Goal: Information Seeking & Learning: Learn about a topic

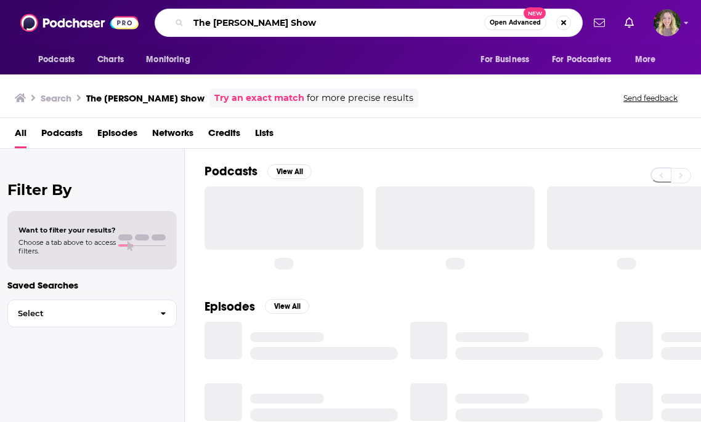
click at [250, 31] on input "The [PERSON_NAME] Show" at bounding box center [335, 23] width 295 height 20
click at [225, 17] on input "The [PERSON_NAME] Show" at bounding box center [335, 23] width 295 height 20
click at [225, 18] on input "The [PERSON_NAME] Show" at bounding box center [335, 23] width 295 height 20
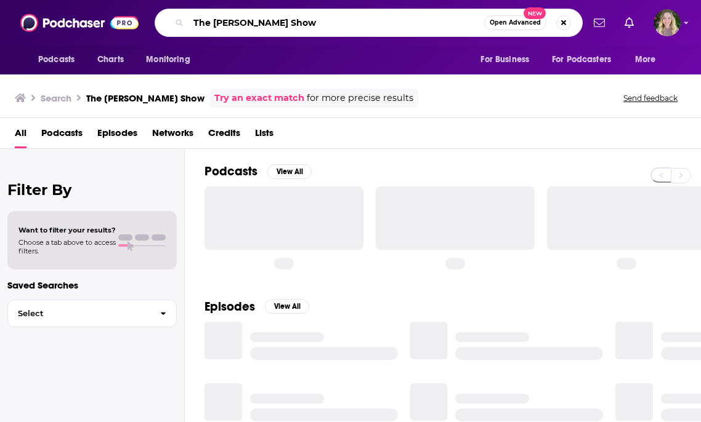
click at [225, 18] on input "The [PERSON_NAME] Show" at bounding box center [335, 23] width 295 height 20
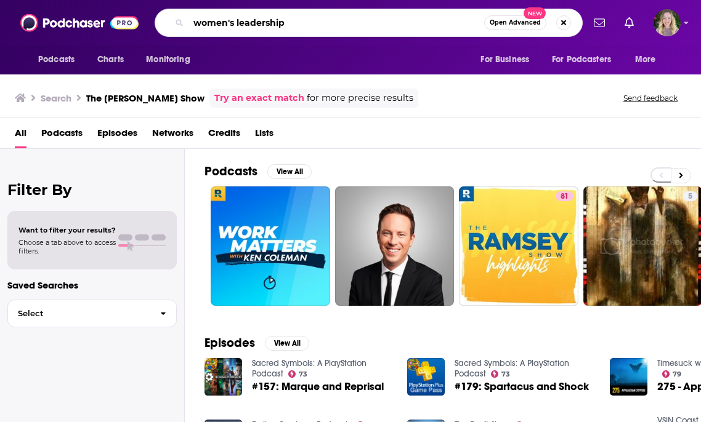
type input "women's leadership"
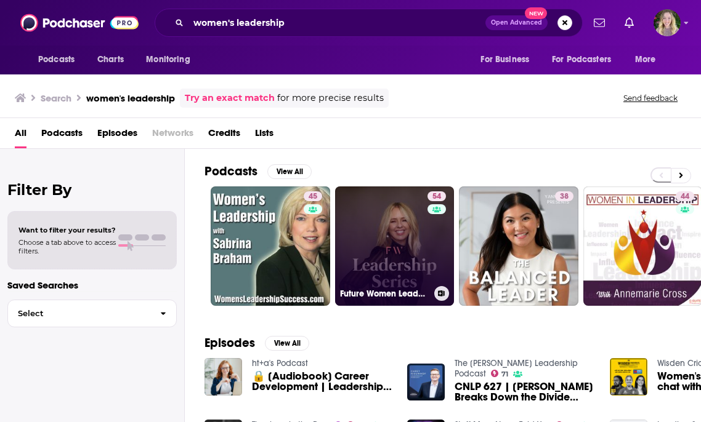
click at [393, 232] on link "54 Future Women Leadership Series" at bounding box center [394, 246] width 119 height 119
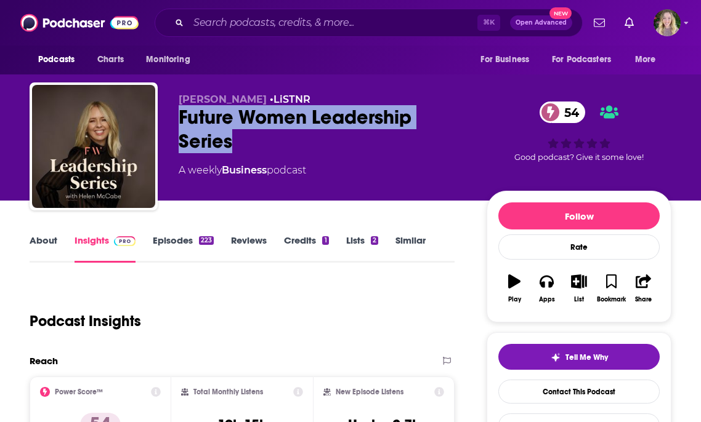
drag, startPoint x: 236, startPoint y: 146, endPoint x: 178, endPoint y: 116, distance: 65.3
click at [179, 116] on div "Future Women Leadership Series 54" at bounding box center [323, 129] width 288 height 48
copy h2 "Future Women Leadership Series"
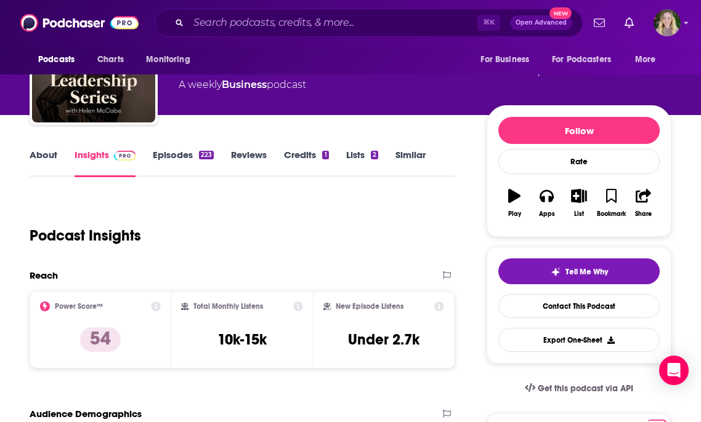
scroll to position [102, 0]
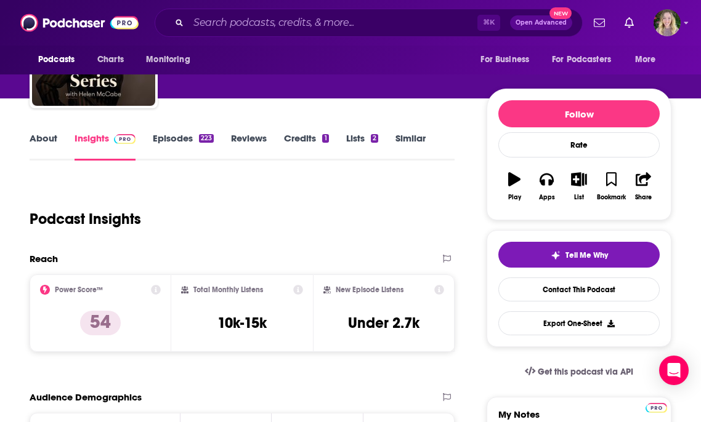
click at [50, 132] on link "About" at bounding box center [44, 146] width 28 height 28
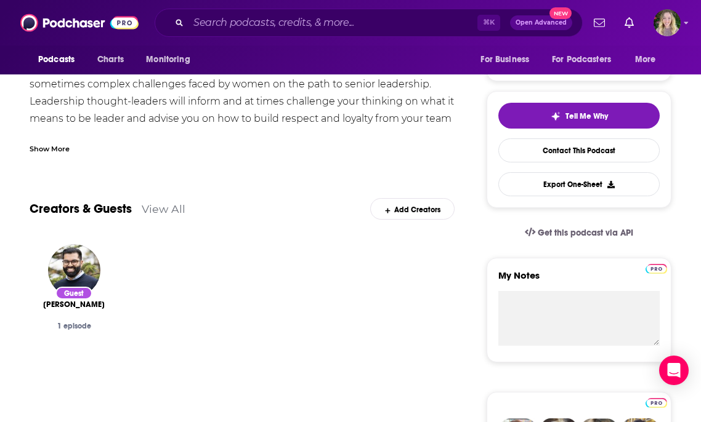
scroll to position [36, 0]
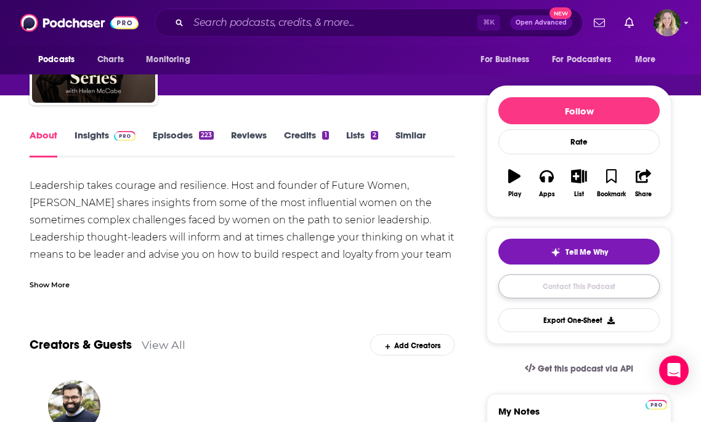
click at [537, 286] on link "Contact This Podcast" at bounding box center [578, 287] width 161 height 24
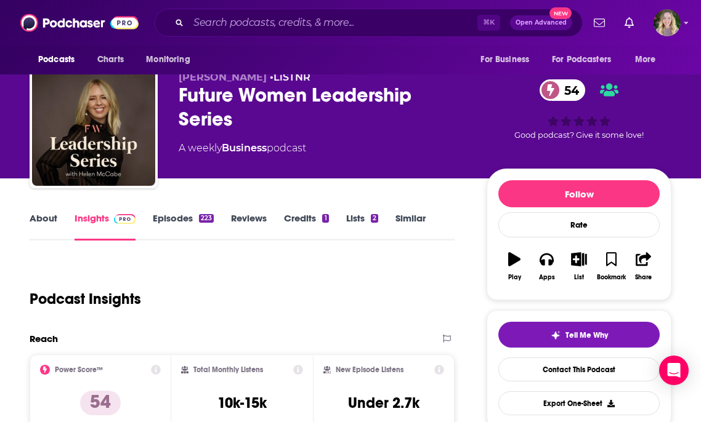
scroll to position [9, 0]
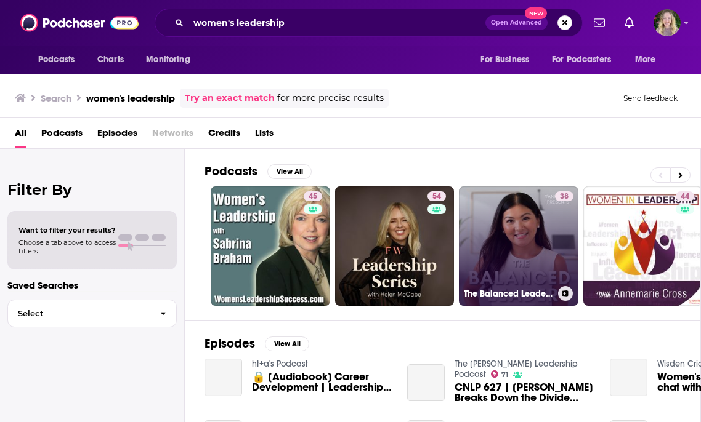
click at [532, 221] on link "38 The Balanced Leader: Merging Logic and Heart in Women's Leadership" at bounding box center [518, 246] width 119 height 119
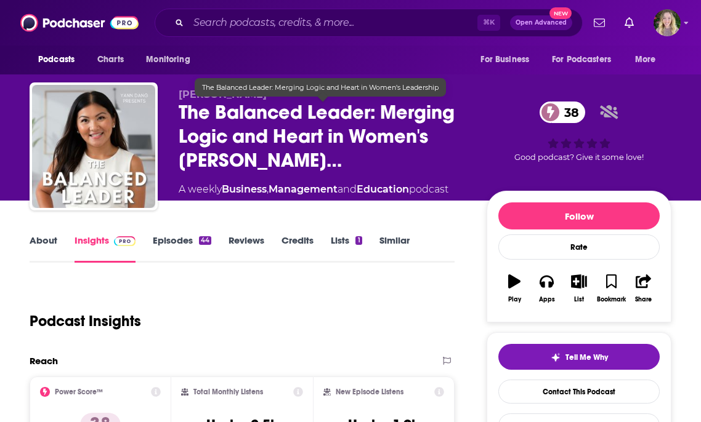
scroll to position [31, 0]
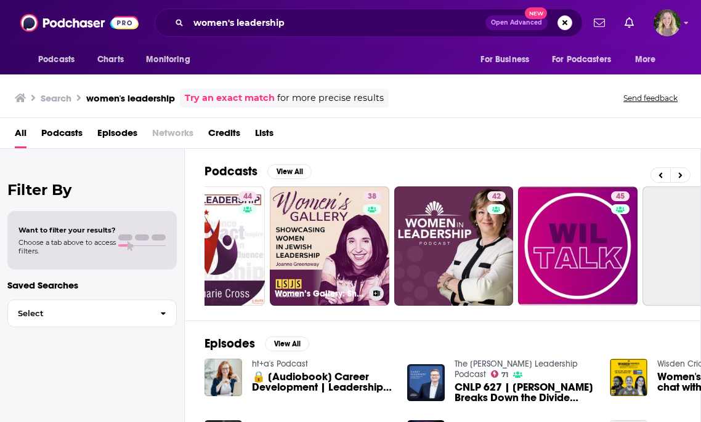
scroll to position [0, 444]
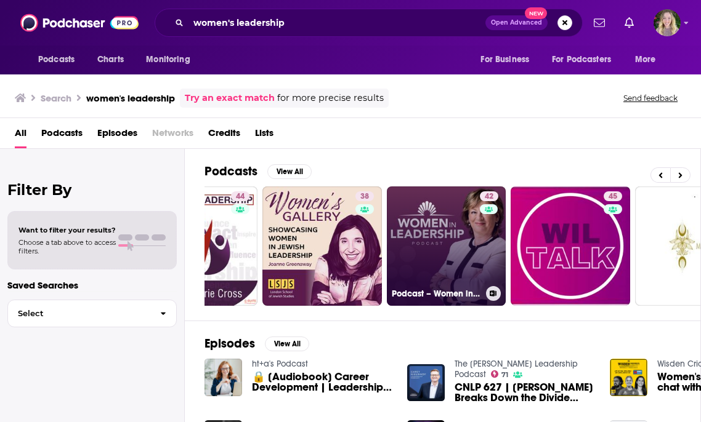
click at [444, 235] on link "42 Podcast – Women in Leadership" at bounding box center [446, 246] width 119 height 119
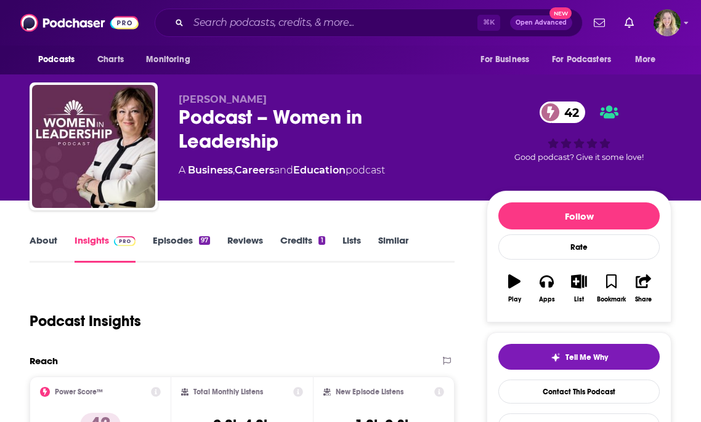
scroll to position [108, 0]
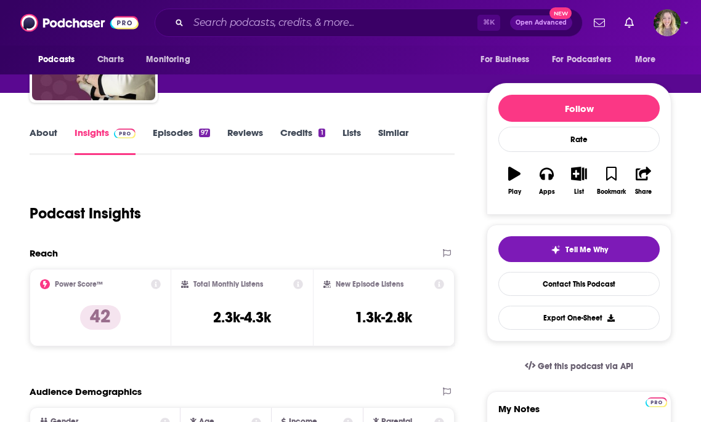
click at [167, 132] on link "Episodes 97" at bounding box center [181, 141] width 57 height 28
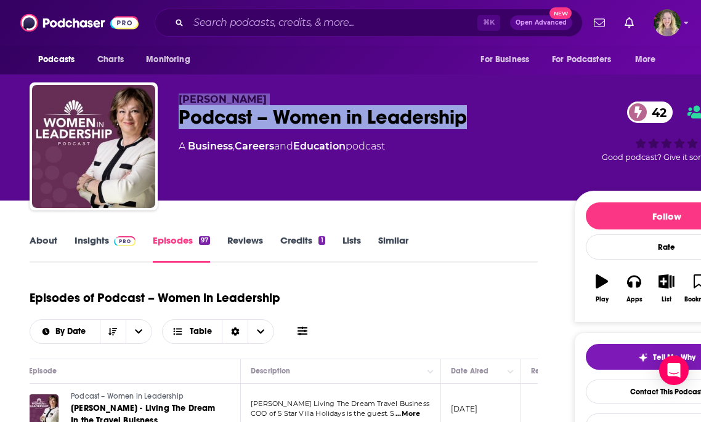
drag, startPoint x: 191, startPoint y: 87, endPoint x: 516, endPoint y: 120, distance: 326.7
click at [516, 120] on div "Angela Mezzetti Podcast – Women in Leadership 42 A Business , Careers and Educa…" at bounding box center [394, 148] width 729 height 133
copy div "Angela Mezzetti Podcast – Women in Leadership"
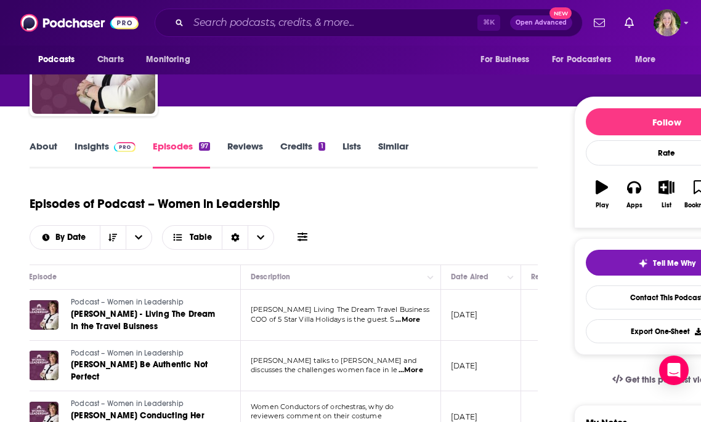
click at [109, 145] on span at bounding box center [122, 146] width 26 height 12
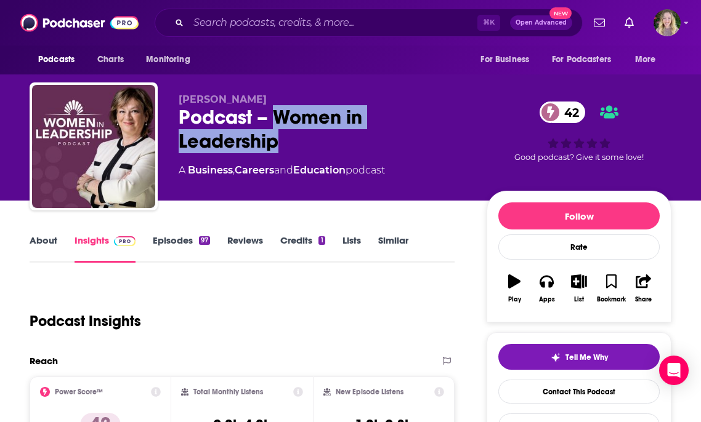
drag, startPoint x: 273, startPoint y: 112, endPoint x: 299, endPoint y: 148, distance: 44.6
click at [299, 148] on div "Podcast – Women in Leadership 42" at bounding box center [323, 129] width 288 height 48
copy h2 "Women in Leadership"
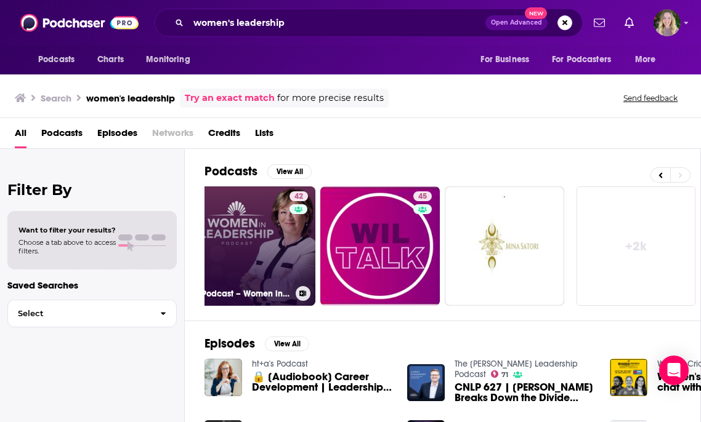
scroll to position [0, 97]
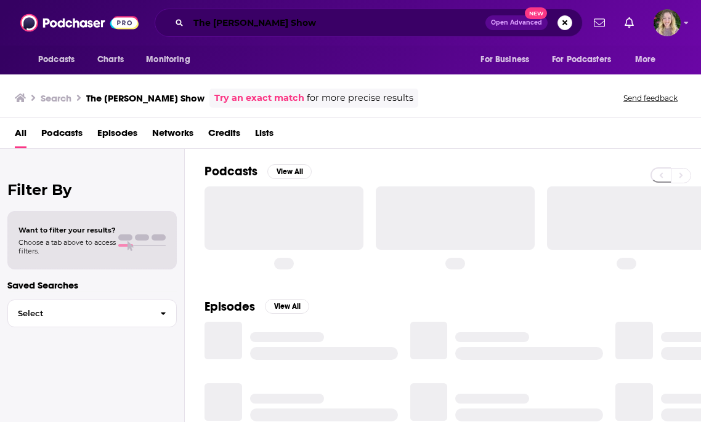
click at [247, 22] on input "The [PERSON_NAME] Show" at bounding box center [336, 23] width 297 height 20
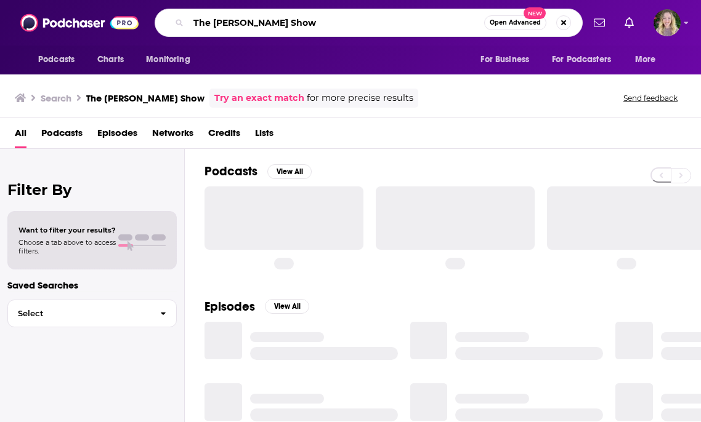
click at [247, 22] on input "The [PERSON_NAME] Show" at bounding box center [335, 23] width 295 height 20
paste input "Marie Forleo Podcast"
type input "The Marie Forleo Podcast"
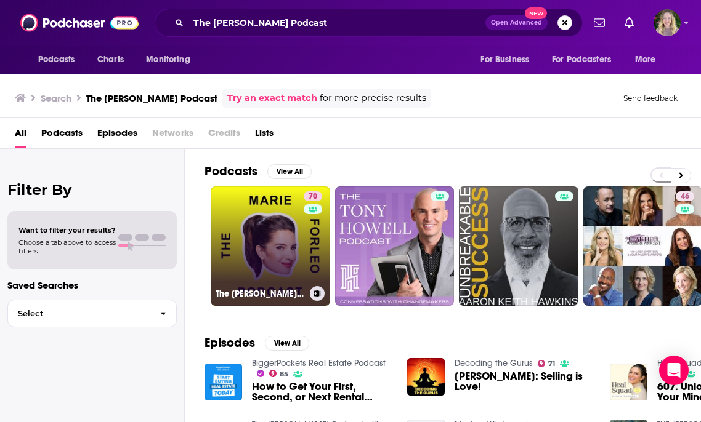
click at [268, 235] on link "70 The Marie Forleo Podcast" at bounding box center [270, 246] width 119 height 119
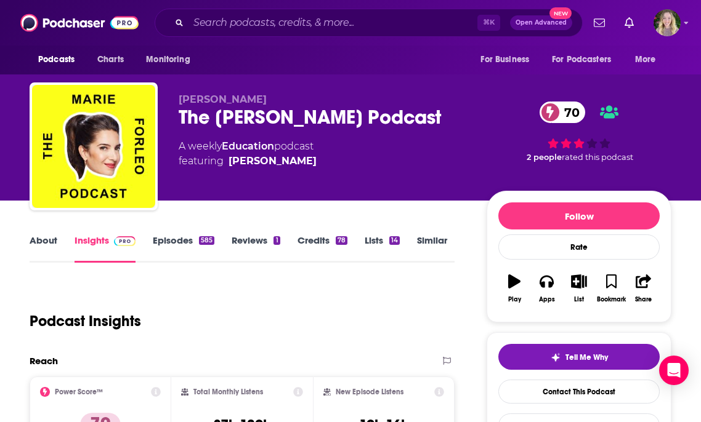
click at [281, 123] on div "The Marie Forleo Podcast 70" at bounding box center [323, 117] width 288 height 24
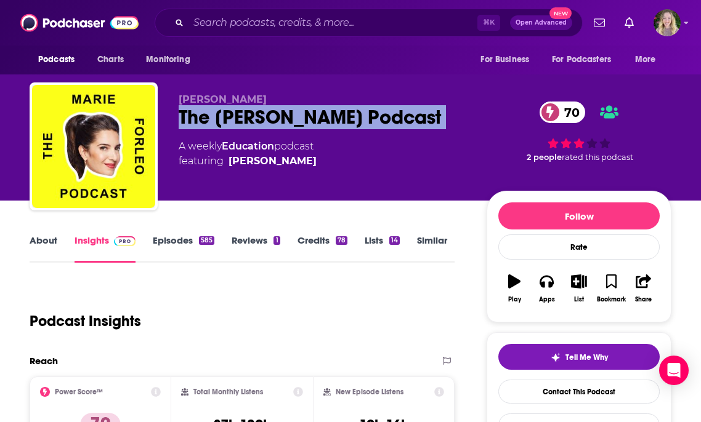
click at [281, 123] on div "The Marie Forleo Podcast 70" at bounding box center [323, 117] width 288 height 24
copy div "The Marie Forleo Podcast 70"
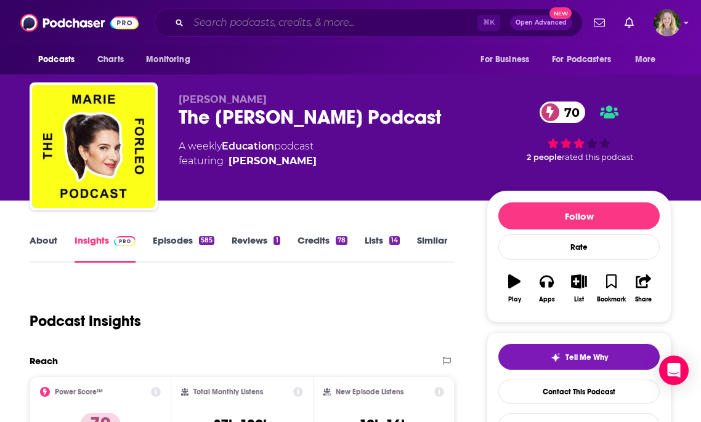
click at [233, 16] on input "Search podcasts, credits, & more..." at bounding box center [332, 23] width 289 height 20
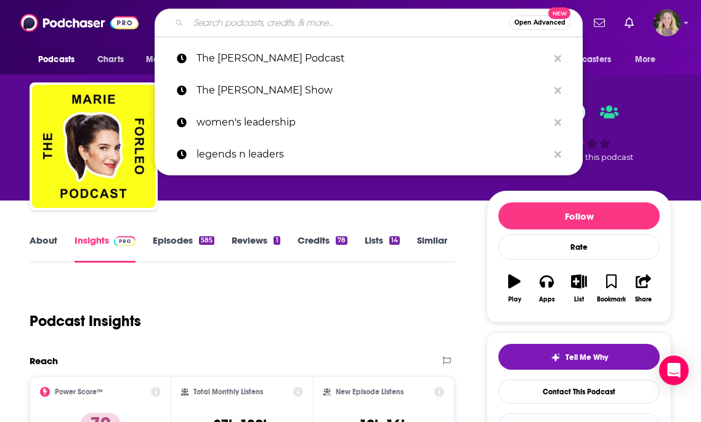
paste input "The Amanda Bucci Show"
type input "The Amanda Bucci Show"
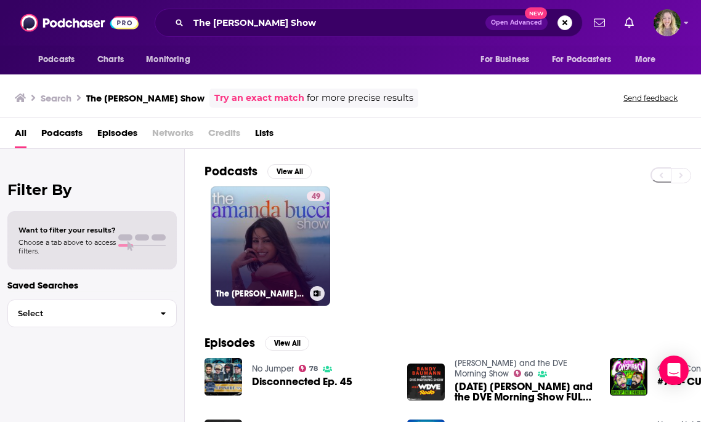
click at [300, 247] on link "49 The Amanda Bucci Show (Formerly Bucci Radio)" at bounding box center [270, 246] width 119 height 119
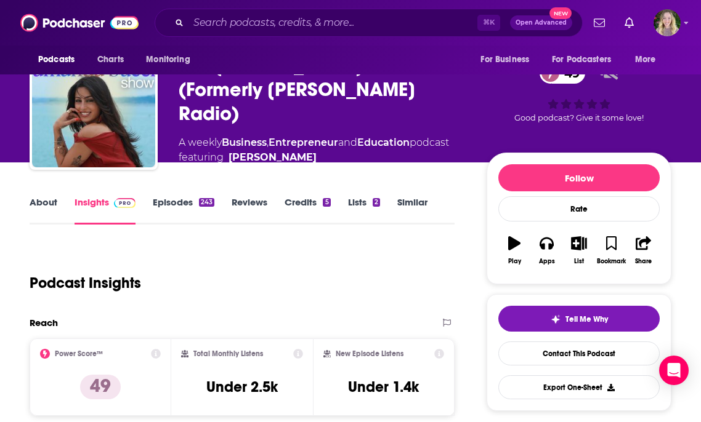
scroll to position [113, 0]
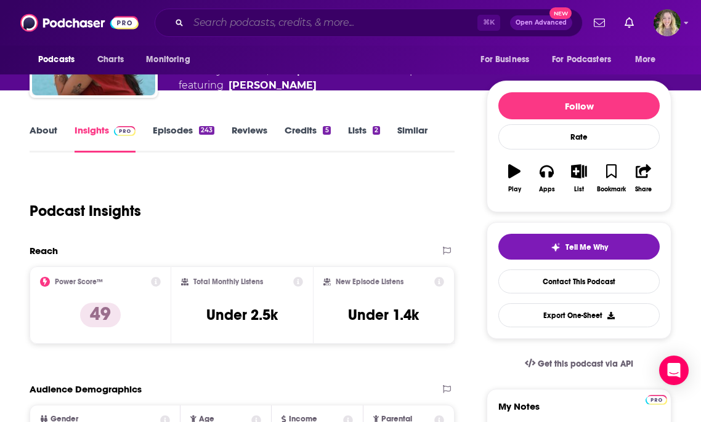
click at [231, 22] on input "Search podcasts, credits, & more..." at bounding box center [332, 23] width 289 height 20
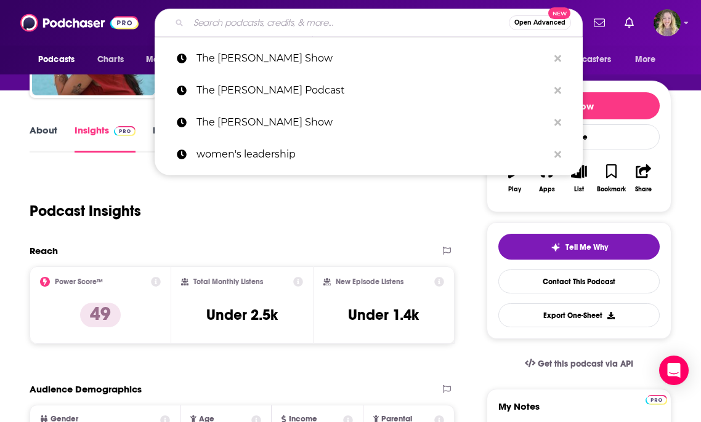
paste input "The Healthy Hustlers Podcast"
type input "The Healthy Hustlers Podcast"
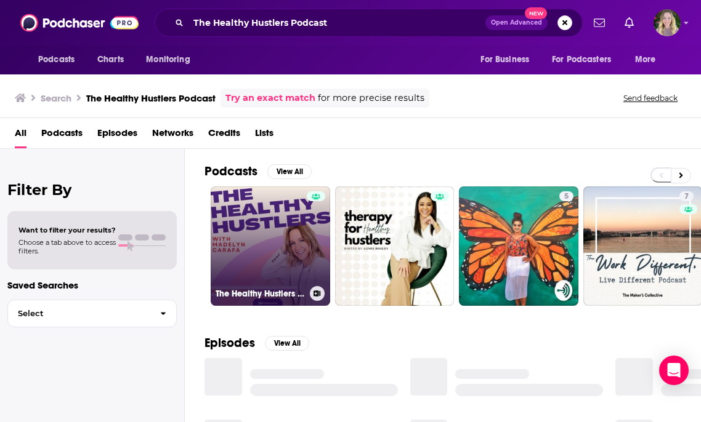
click at [287, 223] on link "The Healthy Hustlers Podcast" at bounding box center [270, 246] width 119 height 119
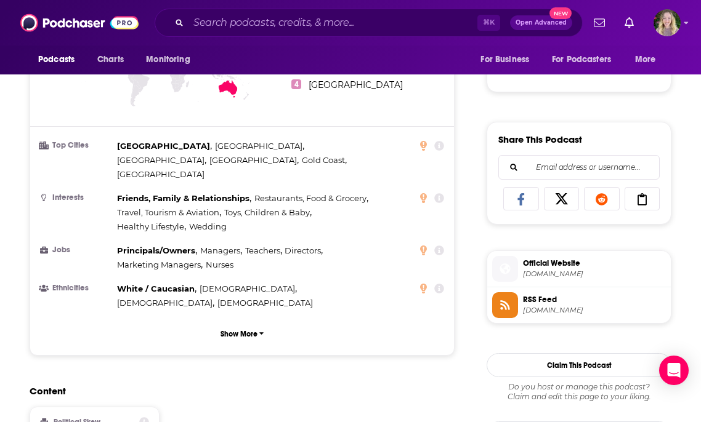
scroll to position [832, 0]
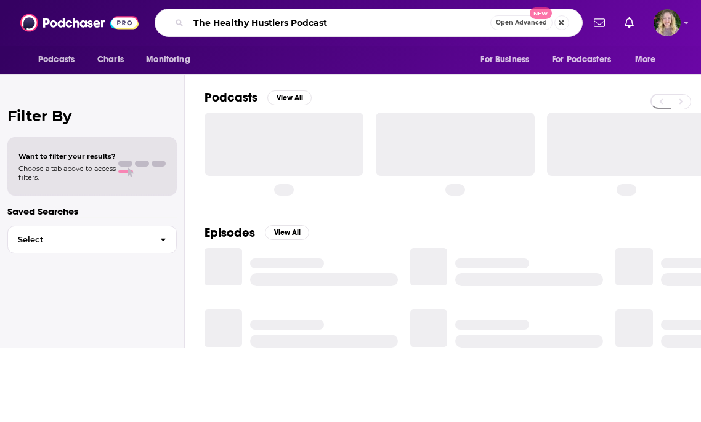
drag, startPoint x: 343, startPoint y: 23, endPoint x: 187, endPoint y: 23, distance: 157.0
click at [187, 23] on div "The Healthy Hustlers Podcast Open Advanced New" at bounding box center [369, 23] width 428 height 28
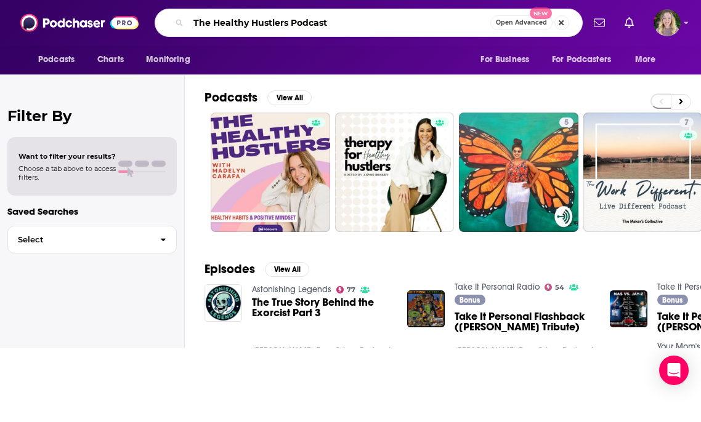
paste input "Rise & Conquer"
type input "The Rise & Conquer Podcast"
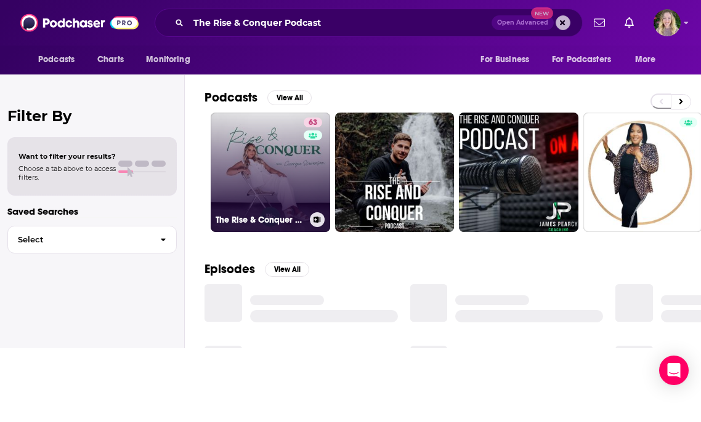
click at [316, 184] on div "63" at bounding box center [314, 165] width 22 height 95
